Goal: Check status: Check status

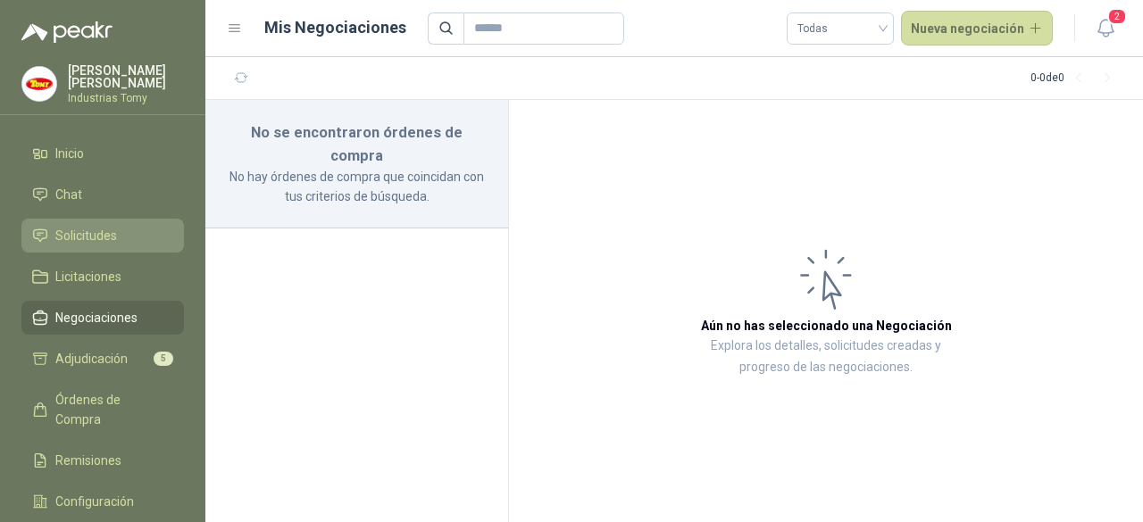
drag, startPoint x: 0, startPoint y: 0, endPoint x: 109, endPoint y: 229, distance: 254.0
click at [109, 229] on span "Solicitudes" at bounding box center [86, 236] width 62 height 20
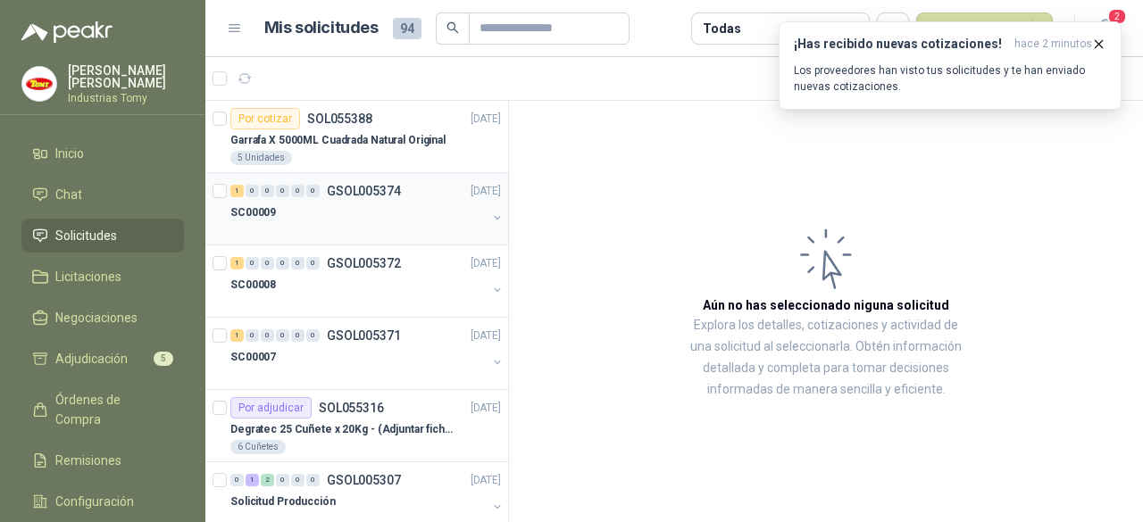
click at [421, 221] on div "SC00009" at bounding box center [358, 212] width 256 height 21
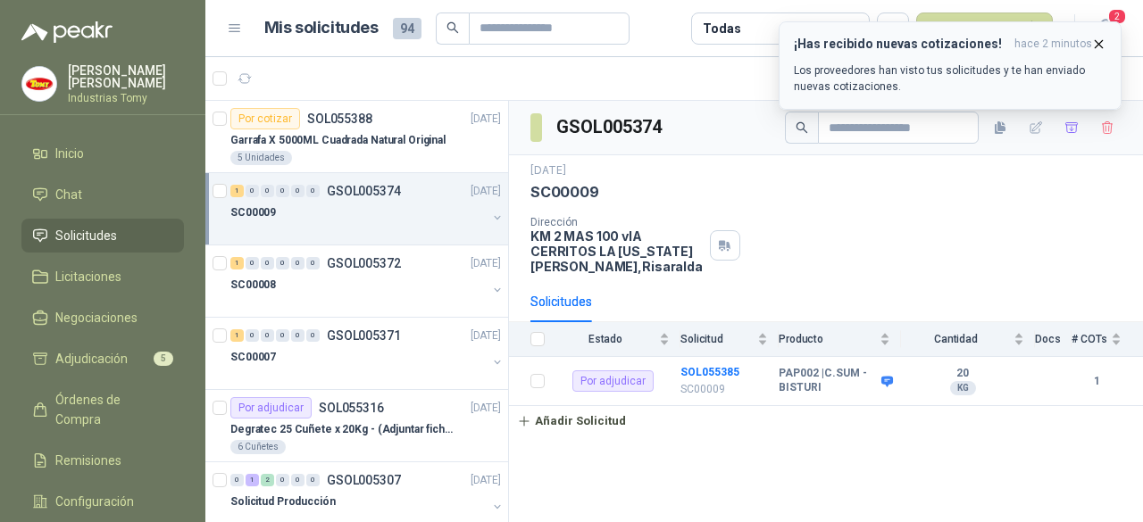
click at [957, 82] on p "Los proveedores han visto tus solicitudes y te han enviado nuevas cotizaciones." at bounding box center [950, 79] width 313 height 32
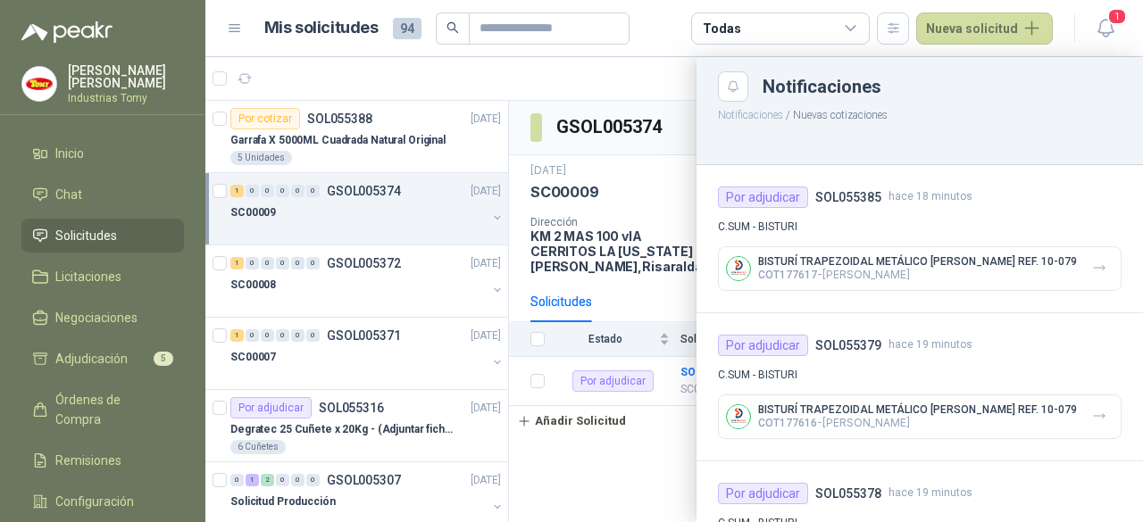
click at [629, 66] on div at bounding box center [674, 289] width 938 height 465
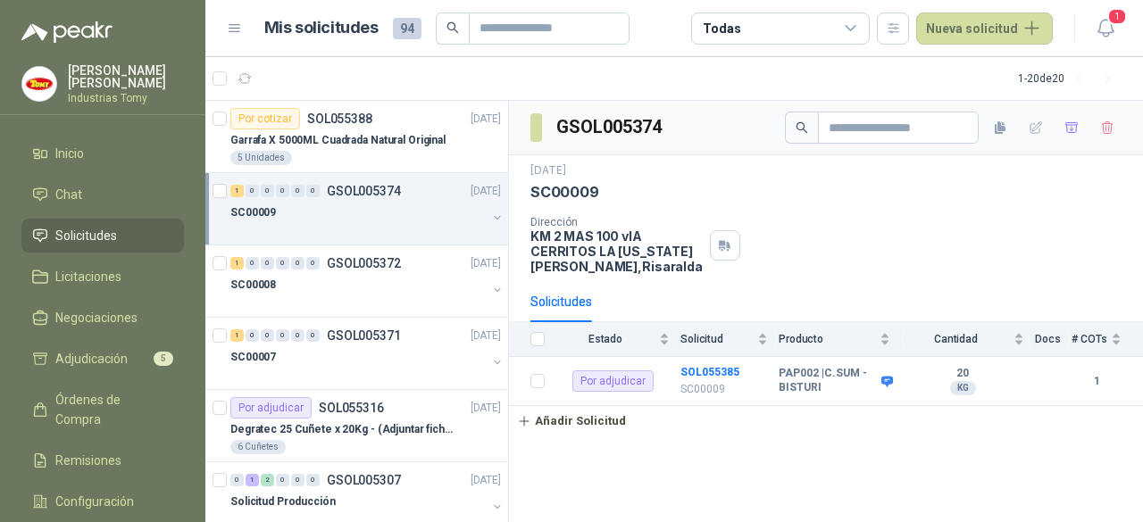
click at [804, 263] on div "Dirección KM 2 MAS 100 vIA CERRITOS LA [US_STATE][PERSON_NAME] , [GEOGRAPHIC_DA…" at bounding box center [825, 245] width 591 height 58
click at [853, 28] on icon at bounding box center [851, 28] width 10 height 4
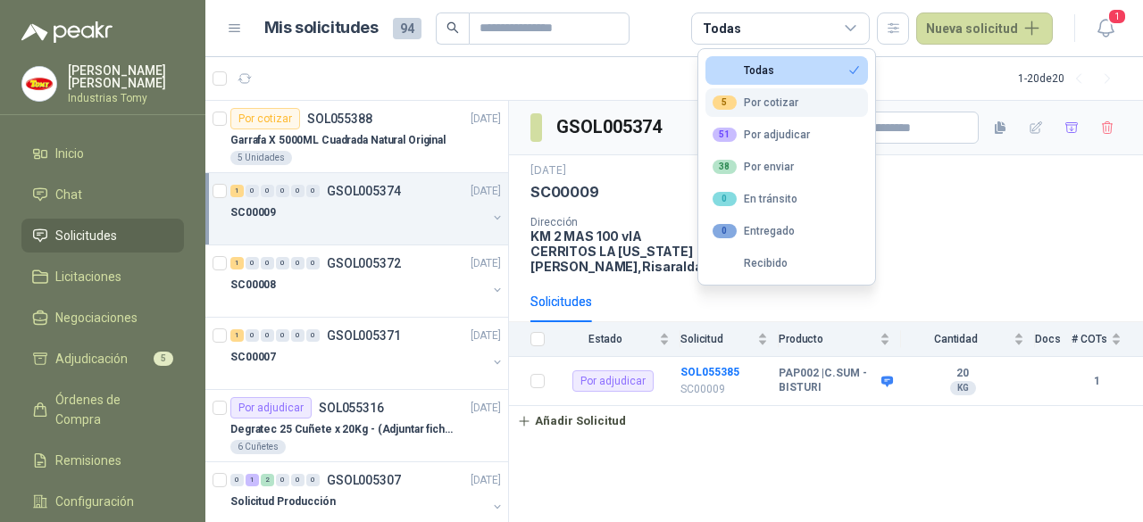
click at [798, 97] on button "5 Por cotizar" at bounding box center [786, 102] width 163 height 29
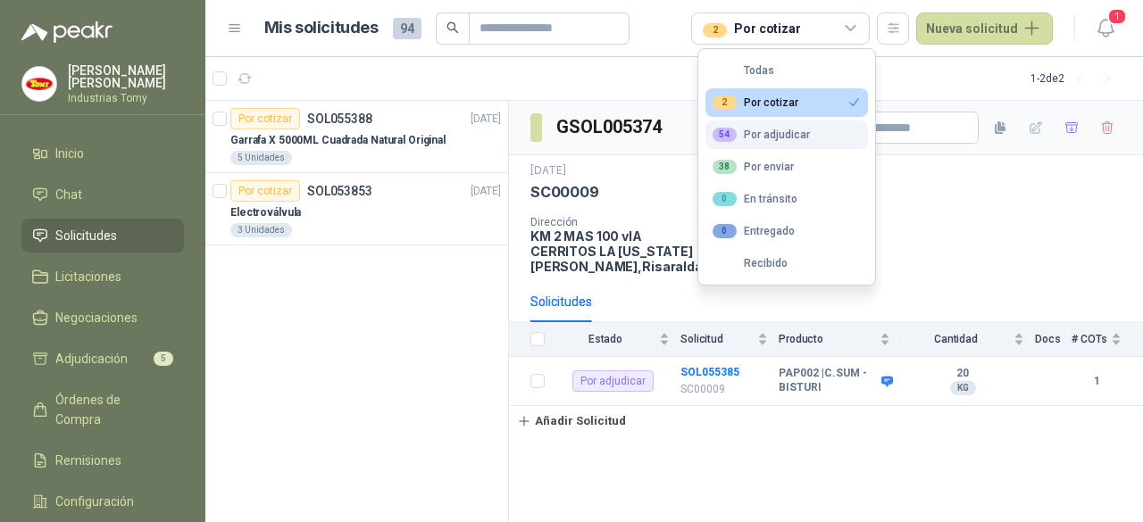
click at [805, 128] on div "54 Por adjudicar" at bounding box center [761, 135] width 97 height 14
